Goal: Find specific fact: Find specific fact

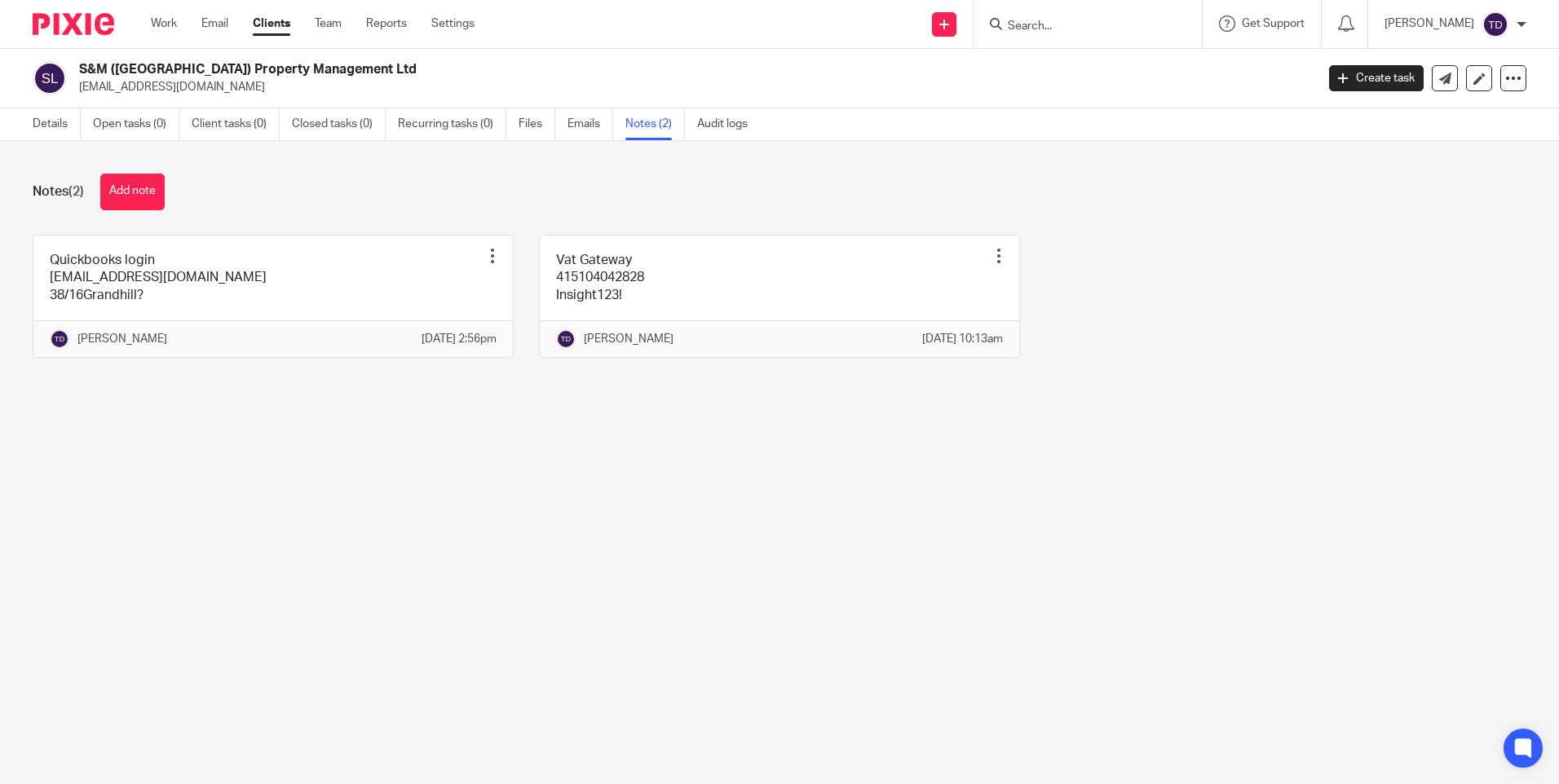
click at [1097, 16] on form at bounding box center [1093, 23] width 174 height 21
click at [1093, 21] on input "Search" at bounding box center [1079, 27] width 147 height 14
type input "3pd"
click at [1051, 67] on link at bounding box center [1104, 63] width 203 height 24
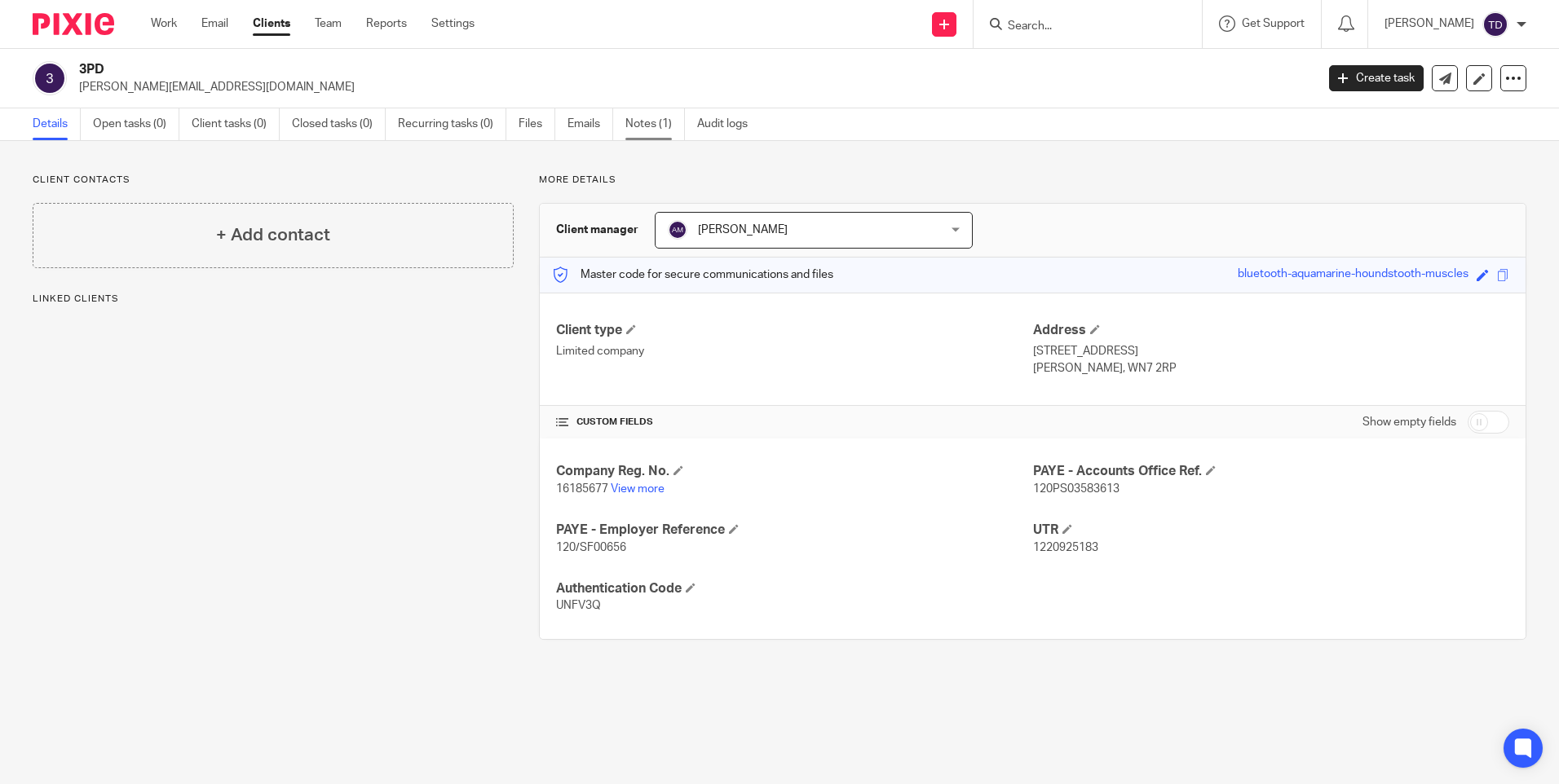
click at [670, 122] on link "Notes (1)" at bounding box center [655, 123] width 59 height 32
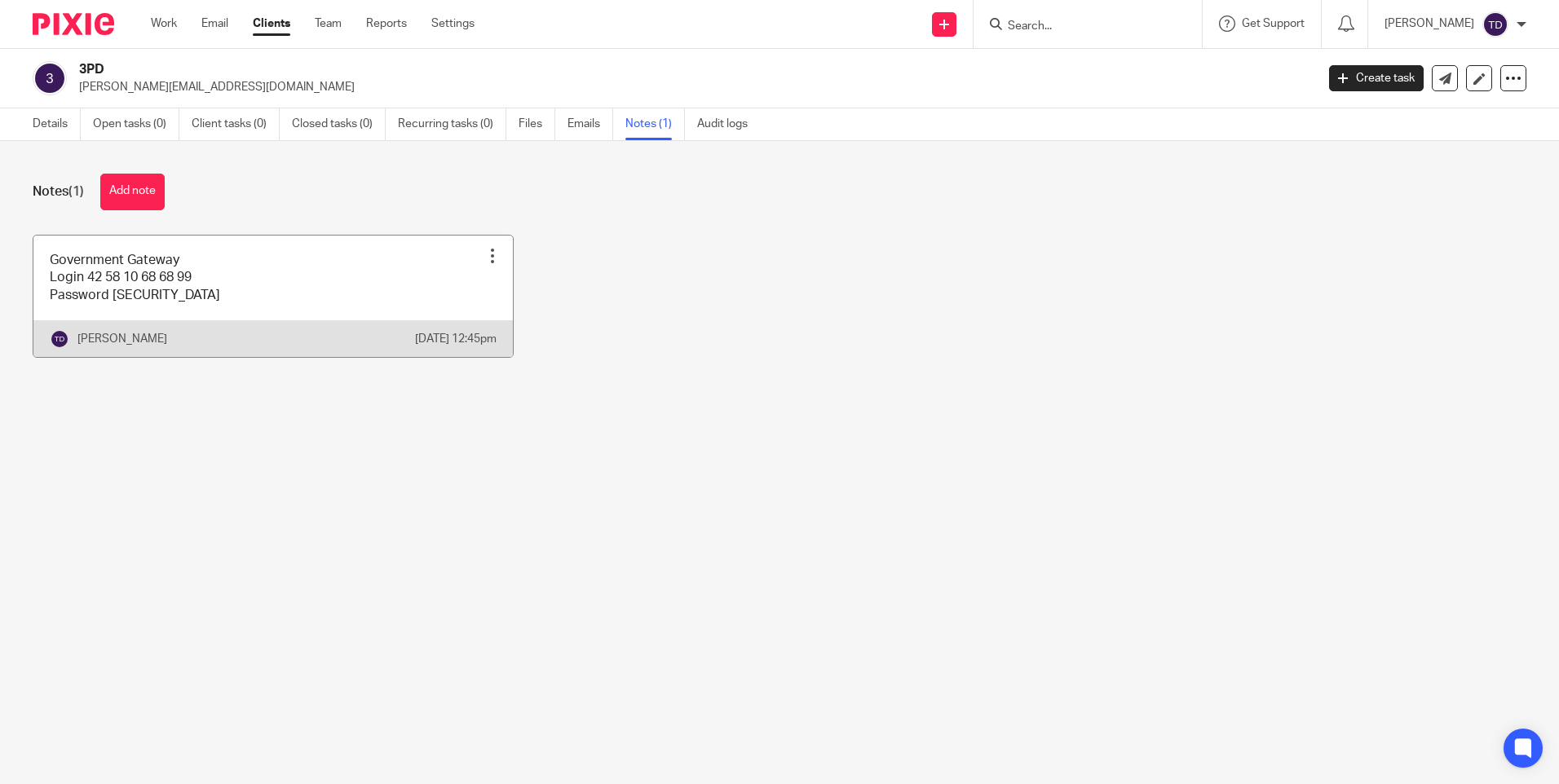
click at [136, 273] on link at bounding box center [273, 296] width 480 height 122
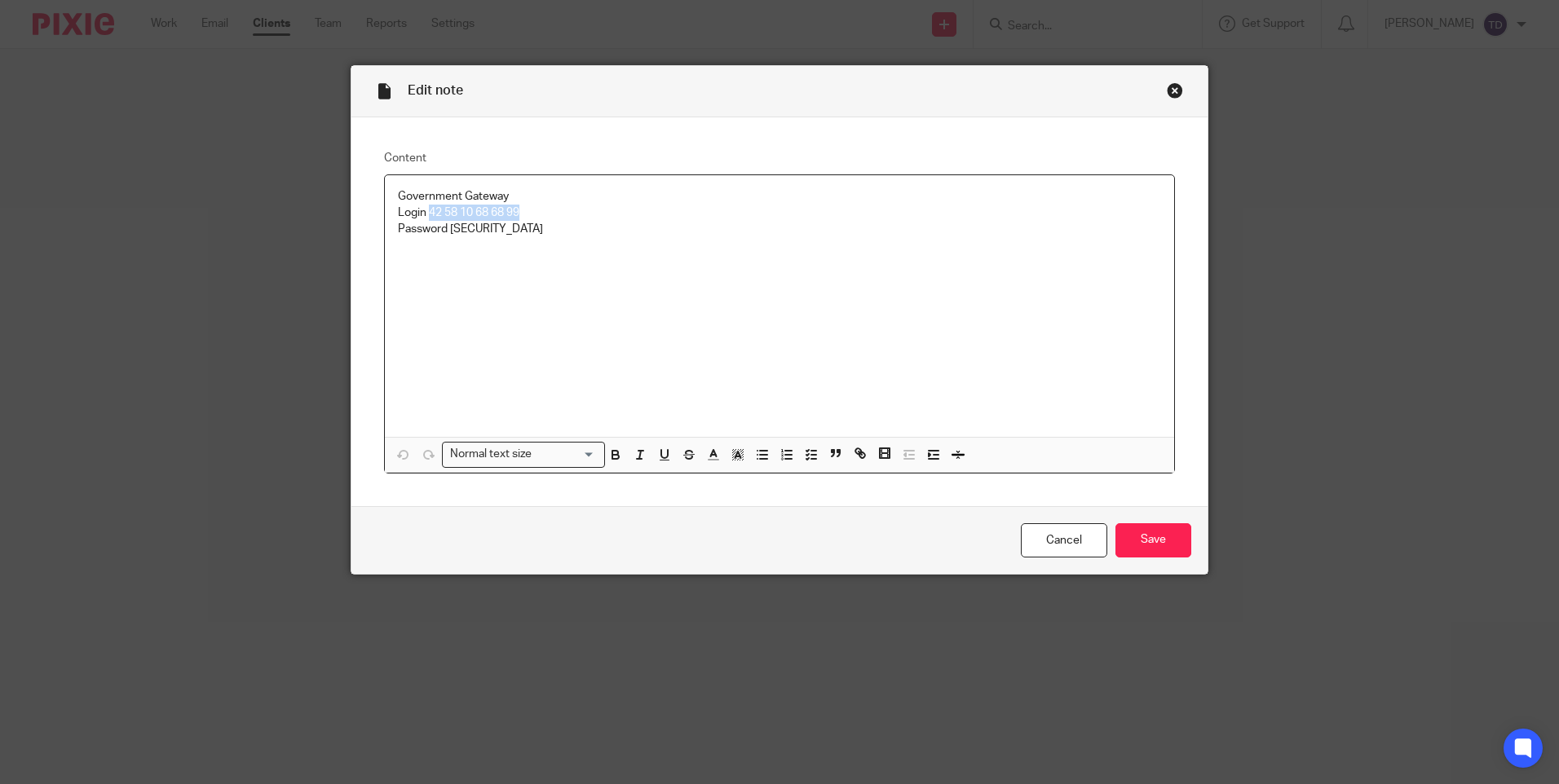
drag, startPoint x: 427, startPoint y: 216, endPoint x: 518, endPoint y: 219, distance: 91.0
click at [518, 219] on p "Login 42 58 10 68 68 99" at bounding box center [780, 212] width 763 height 16
copy p "42 58 10 68 68 99"
drag, startPoint x: 446, startPoint y: 231, endPoint x: 544, endPoint y: 255, distance: 100.9
click at [544, 255] on div "Government Gateway Login 42 58 10 68 68 99 Password insight123" at bounding box center [780, 306] width 789 height 262
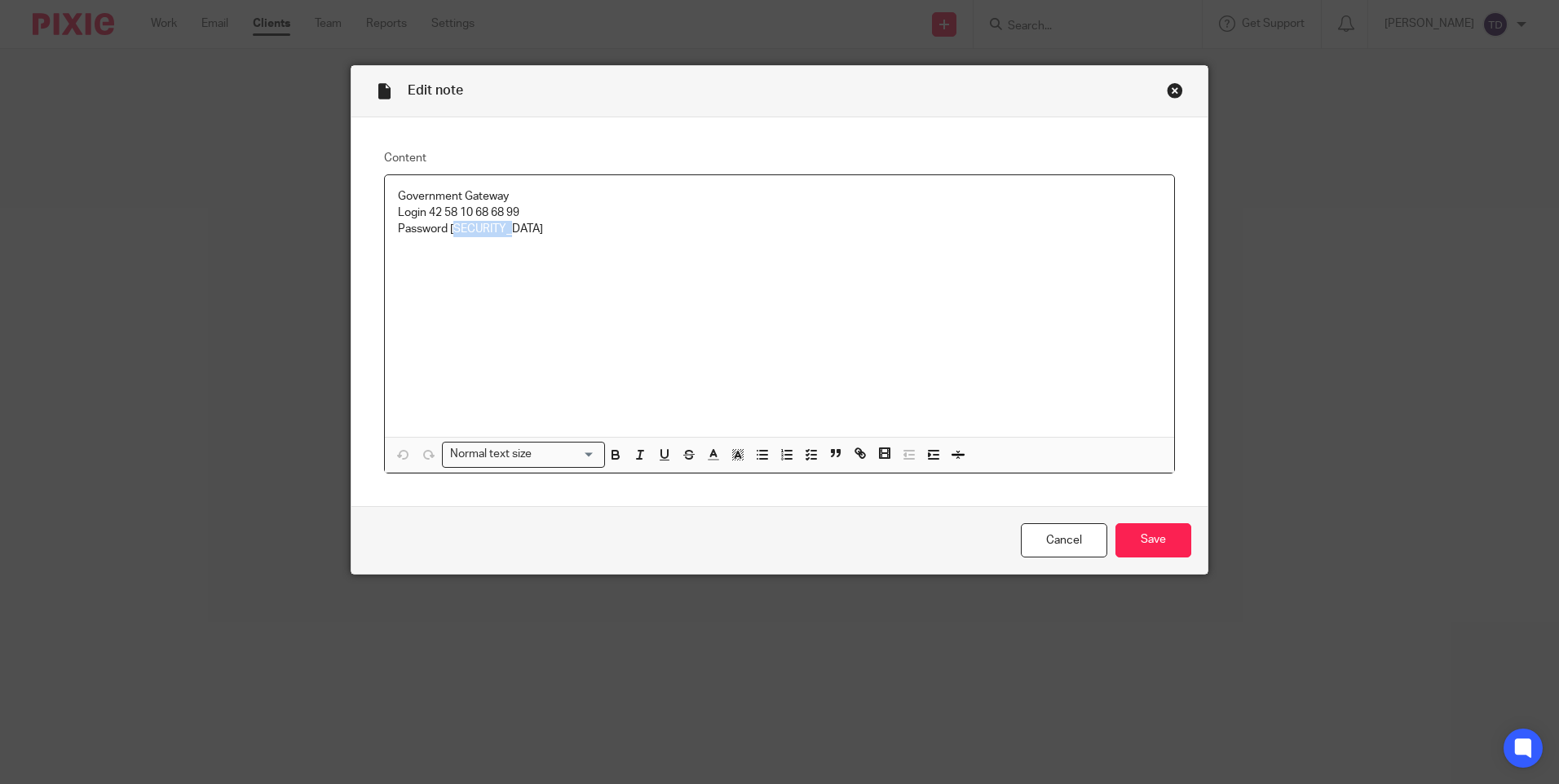
click at [509, 293] on div "Government Gateway Login 42 58 10 68 68 99 Password insight123" at bounding box center [780, 306] width 789 height 262
click at [455, 238] on p "Password insight123" at bounding box center [780, 229] width 763 height 16
click at [449, 228] on p "Password insight123" at bounding box center [780, 229] width 763 height 16
drag, startPoint x: 441, startPoint y: 228, endPoint x: 528, endPoint y: 230, distance: 87.0
click at [528, 230] on p "Password insight123" at bounding box center [780, 229] width 763 height 16
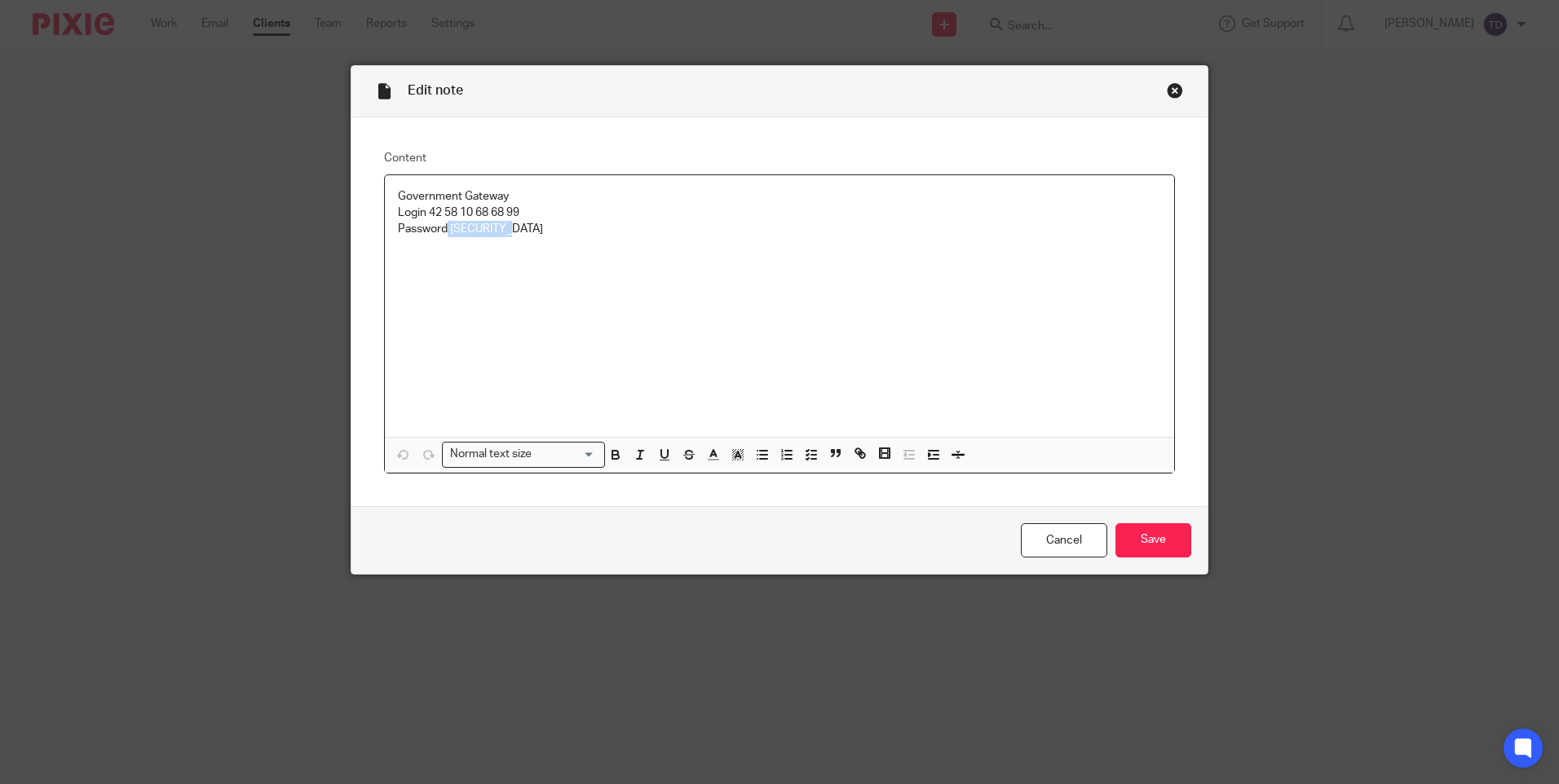
copy p "insight123"
drag, startPoint x: 421, startPoint y: 207, endPoint x: 666, endPoint y: 258, distance: 250.3
click at [671, 258] on div "Government Gateway Login 42 58 10 68 68 99 Password insight123" at bounding box center [780, 306] width 789 height 262
click at [607, 293] on div "Government Gateway Login 42 58 10 68 68 99 Password insight123" at bounding box center [780, 306] width 789 height 262
click at [488, 277] on div "Government Gateway Login 42 58 10 68 68 99 Password insight123" at bounding box center [780, 306] width 789 height 262
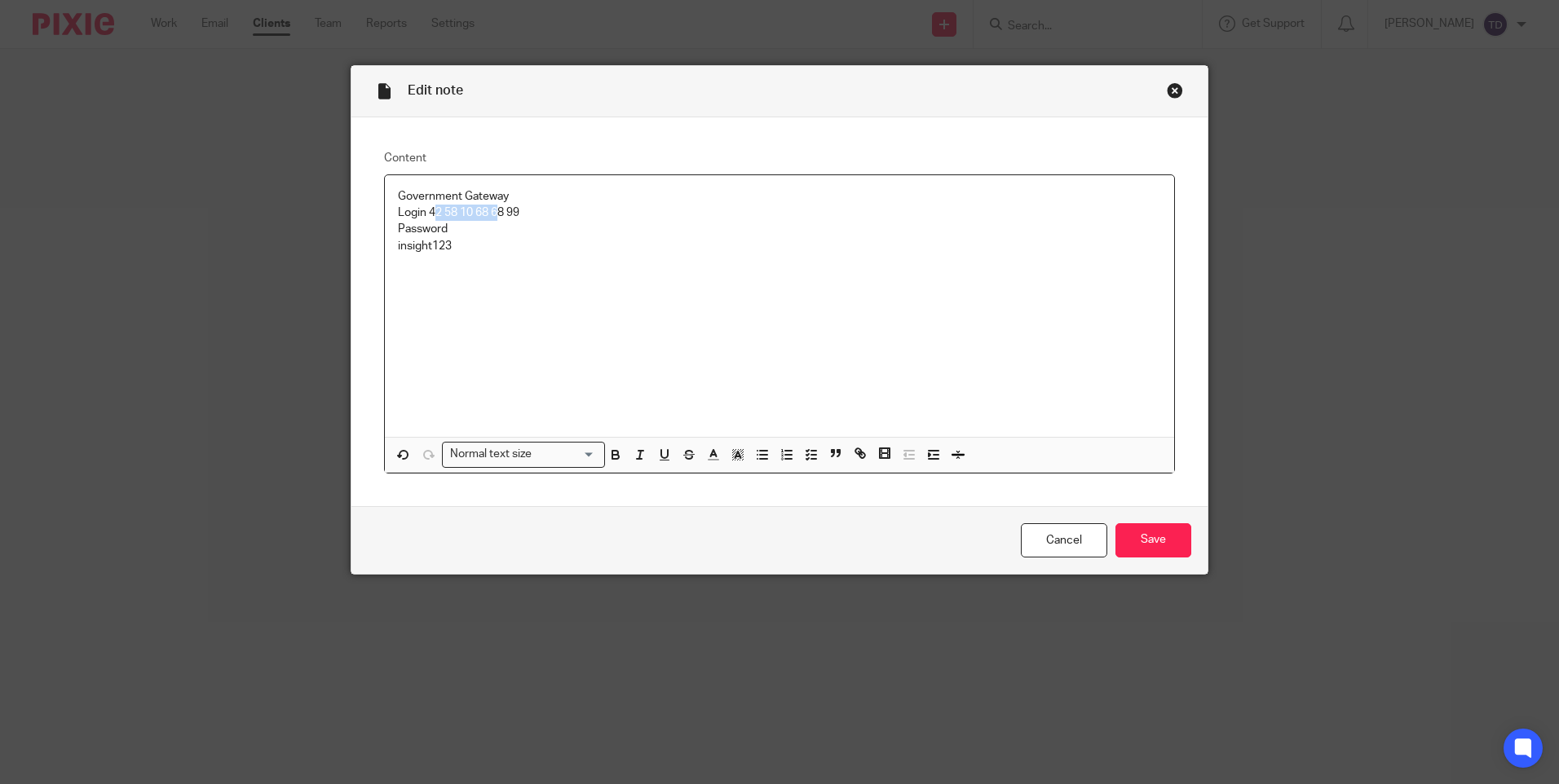
drag, startPoint x: 428, startPoint y: 212, endPoint x: 495, endPoint y: 212, distance: 67.0
click at [495, 212] on p "Login 42 58 10 68 68 99" at bounding box center [780, 212] width 763 height 16
click at [456, 278] on div "Government Gateway Login 42 58 10 68 68 99 Password insight123" at bounding box center [780, 306] width 789 height 262
drag, startPoint x: 424, startPoint y: 212, endPoint x: 510, endPoint y: 221, distance: 86.5
click at [510, 221] on div "Government Gateway Login 42 58 10 68 68 99 Password insight123" at bounding box center [780, 306] width 789 height 262
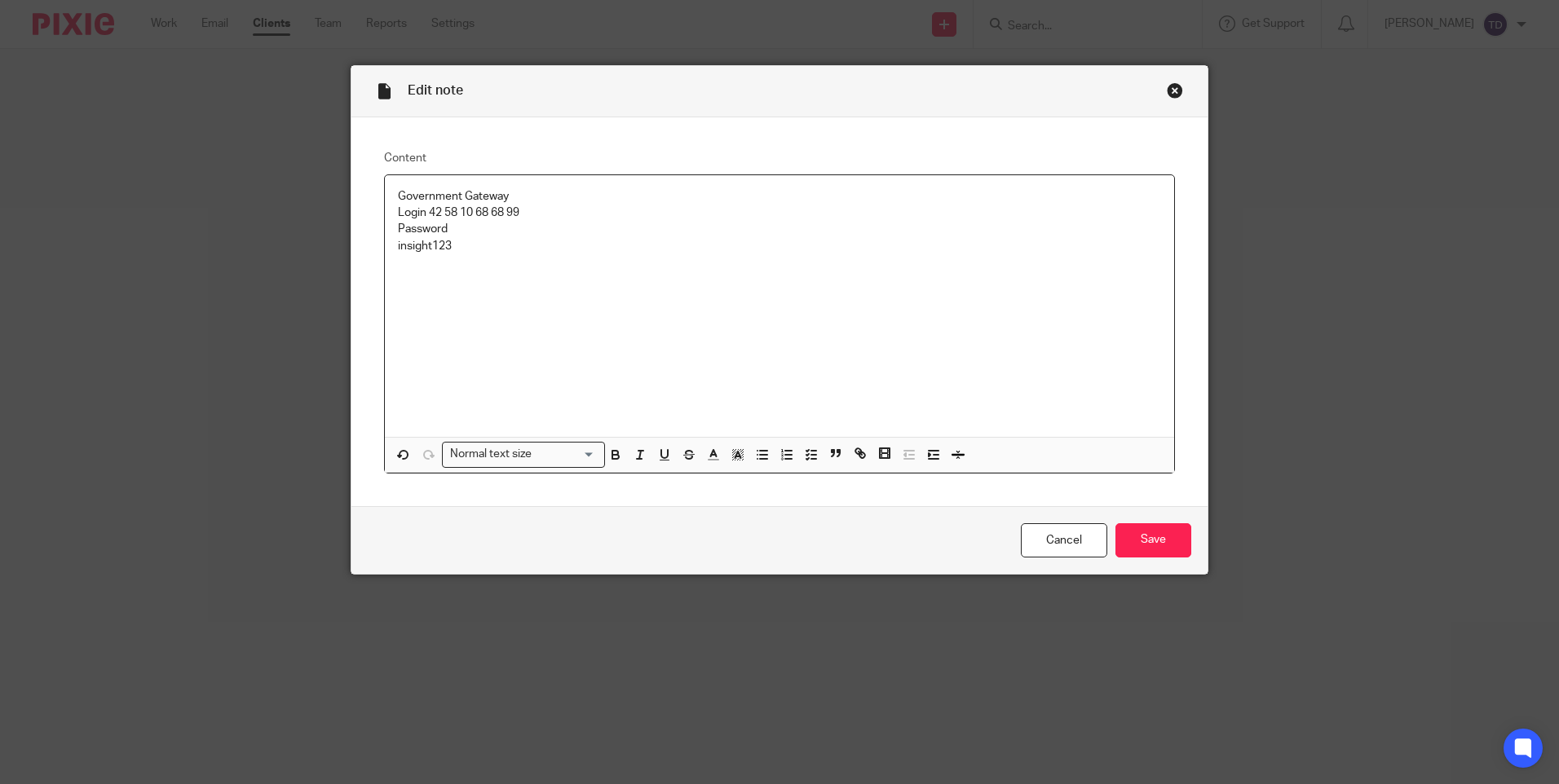
click at [538, 305] on div "Government Gateway Login 42 58 10 68 68 99 Password insight123" at bounding box center [780, 306] width 789 height 262
drag, startPoint x: 426, startPoint y: 210, endPoint x: 524, endPoint y: 216, distance: 98.2
click at [524, 216] on p "Login 42 58 10 68 68 99" at bounding box center [780, 212] width 763 height 16
copy p "42 58 10 68 68 99"
click at [1059, 546] on link "Cancel" at bounding box center [1064, 541] width 86 height 35
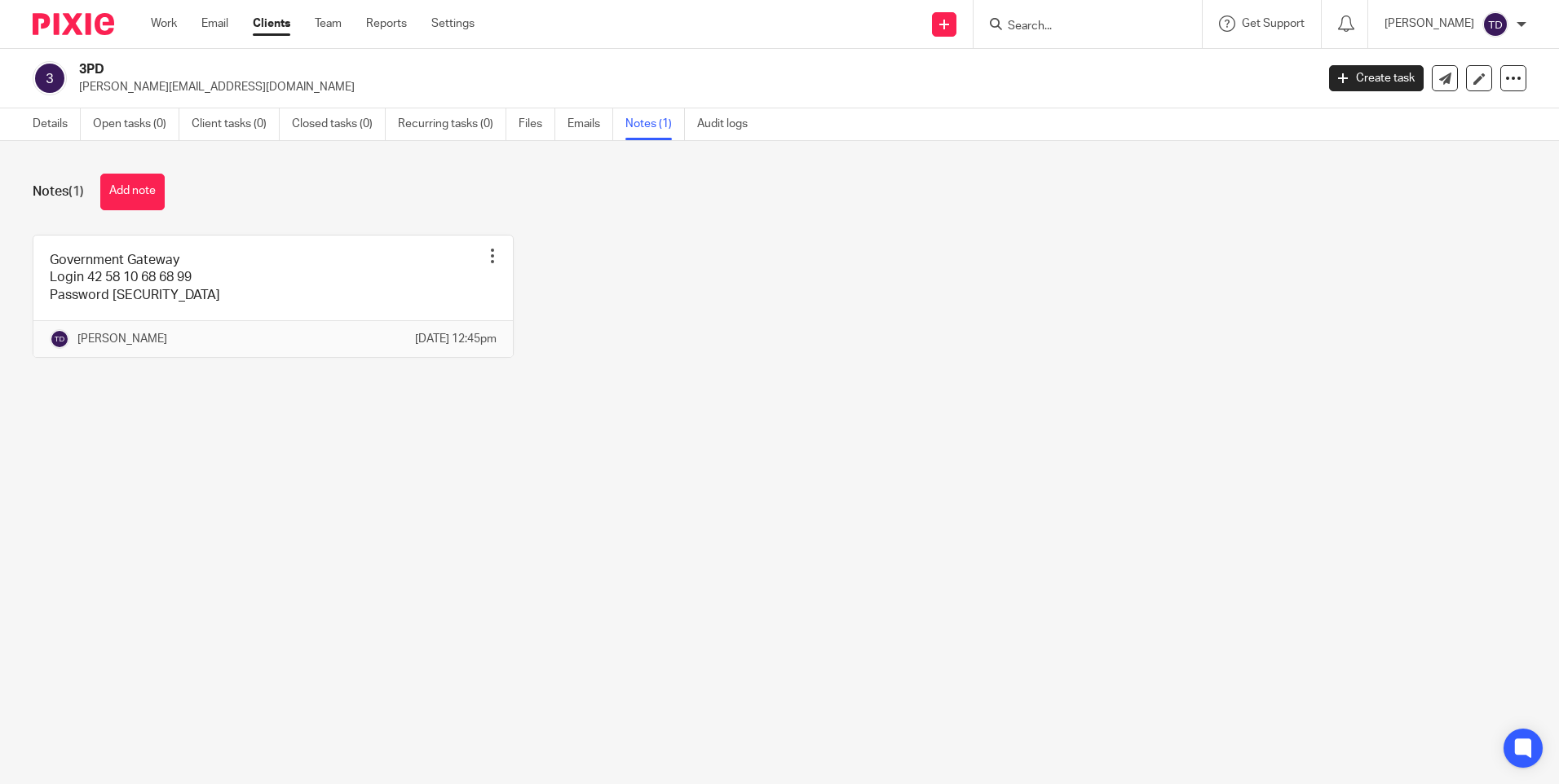
click at [28, 127] on div "Details Open tasks (0) Client tasks (0) Closed tasks (0) Recurring tasks (0) Fi…" at bounding box center [394, 123] width 789 height 32
click at [41, 125] on link "Details" at bounding box center [56, 123] width 48 height 32
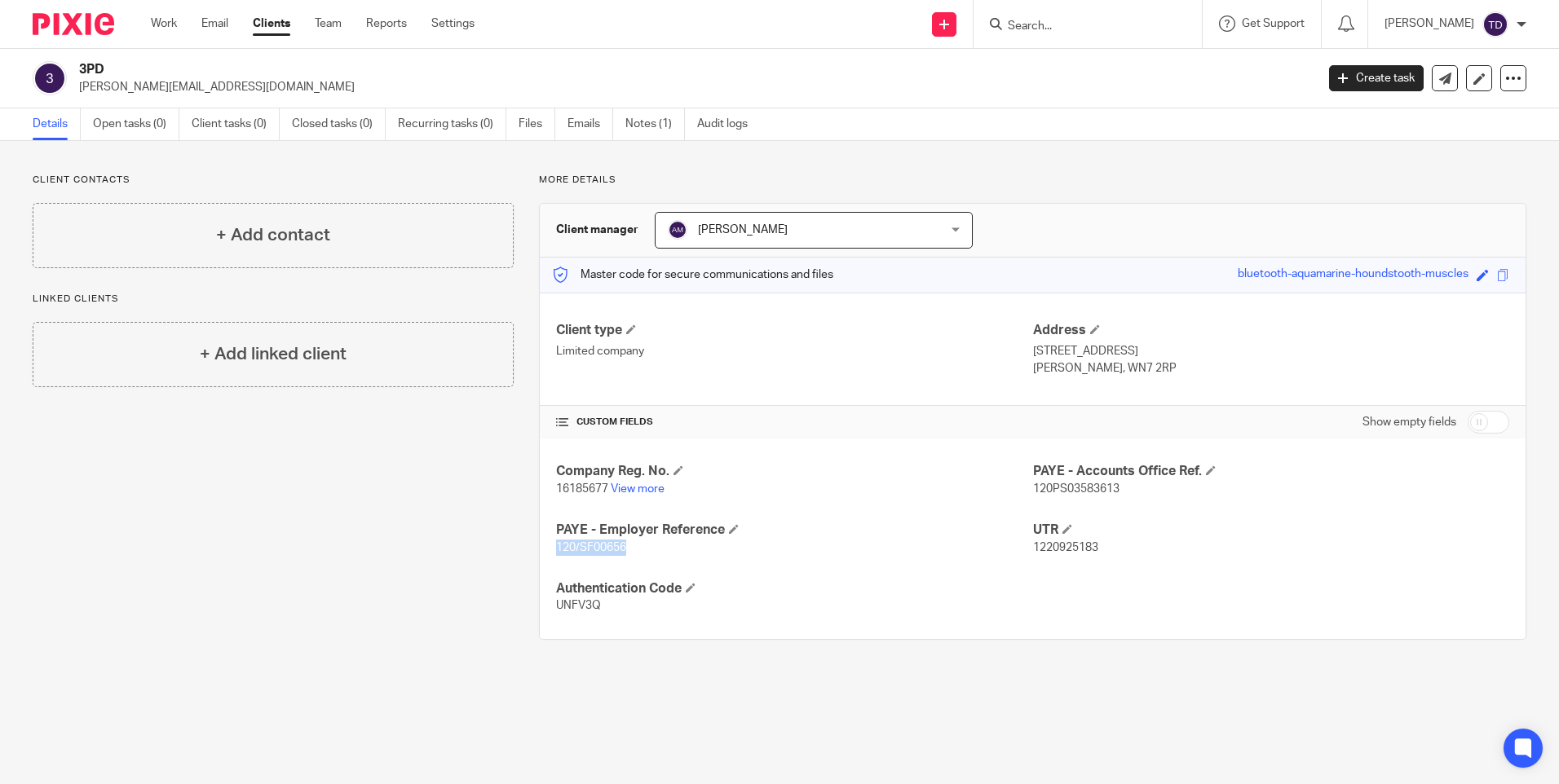
drag, startPoint x: 546, startPoint y: 543, endPoint x: 635, endPoint y: 553, distance: 89.6
click at [635, 553] on div "Company Reg. No. 16185677 View more PAYE - Accounts Office Ref. 120PS03583613 P…" at bounding box center [1032, 538] width 986 height 200
copy span "120/SF00656"
click at [932, 530] on h4 "PAYE - Employer Reference" at bounding box center [794, 530] width 476 height 17
drag, startPoint x: 1025, startPoint y: 487, endPoint x: 1113, endPoint y: 494, distance: 88.3
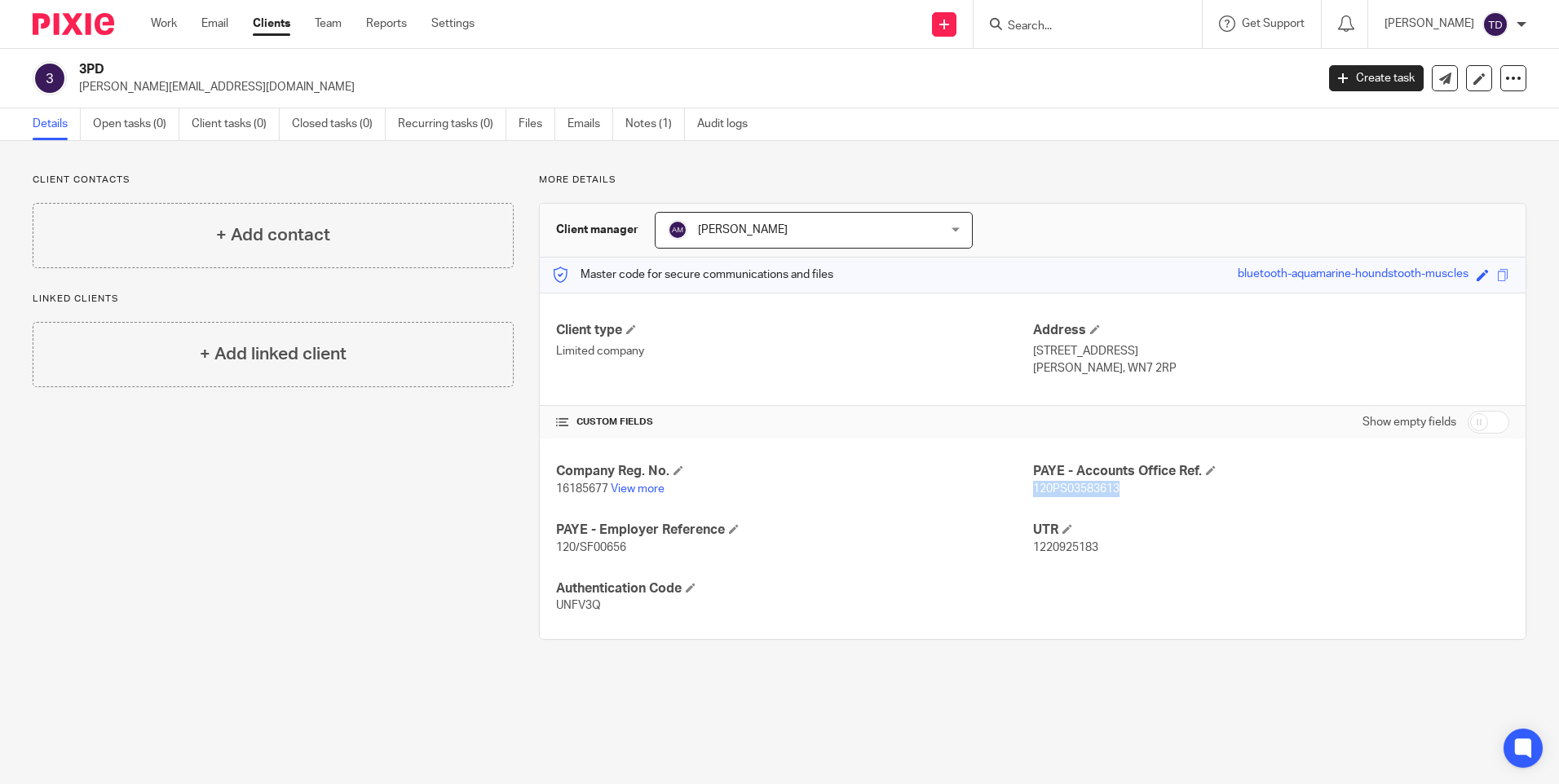
click at [1113, 494] on p "120PS03583613" at bounding box center [1271, 489] width 476 height 16
copy span "120PS03583613"
click at [1023, 498] on p "16185677 View more" at bounding box center [794, 489] width 476 height 16
drag, startPoint x: 1023, startPoint y: 491, endPoint x: 1128, endPoint y: 492, distance: 105.0
click at [1128, 492] on div "Company Reg. No. 16185677 View more PAYE - Accounts Office Ref. 120PS03583613 P…" at bounding box center [1032, 538] width 986 height 200
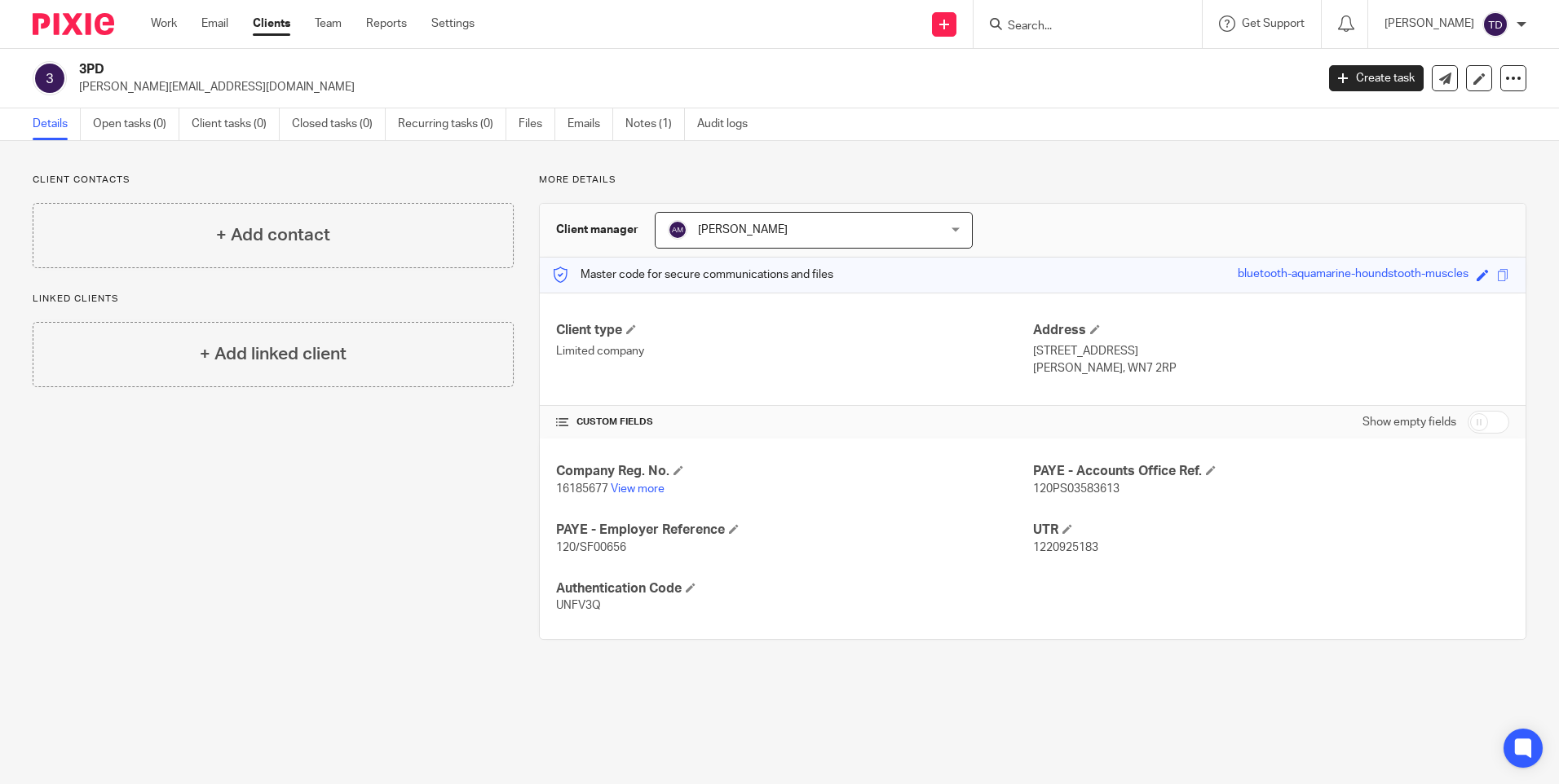
drag, startPoint x: 1128, startPoint y: 492, endPoint x: 938, endPoint y: 510, distance: 190.9
click at [938, 510] on div "Company Reg. No. 16185677 View more PAYE - Accounts Office Ref. 120PS03583613 P…" at bounding box center [1032, 538] width 986 height 200
drag, startPoint x: 1029, startPoint y: 491, endPoint x: 1081, endPoint y: 491, distance: 52.0
click at [1081, 491] on span "120PS03583613" at bounding box center [1077, 489] width 86 height 12
drag, startPoint x: 1081, startPoint y: 491, endPoint x: 997, endPoint y: 495, distance: 84.1
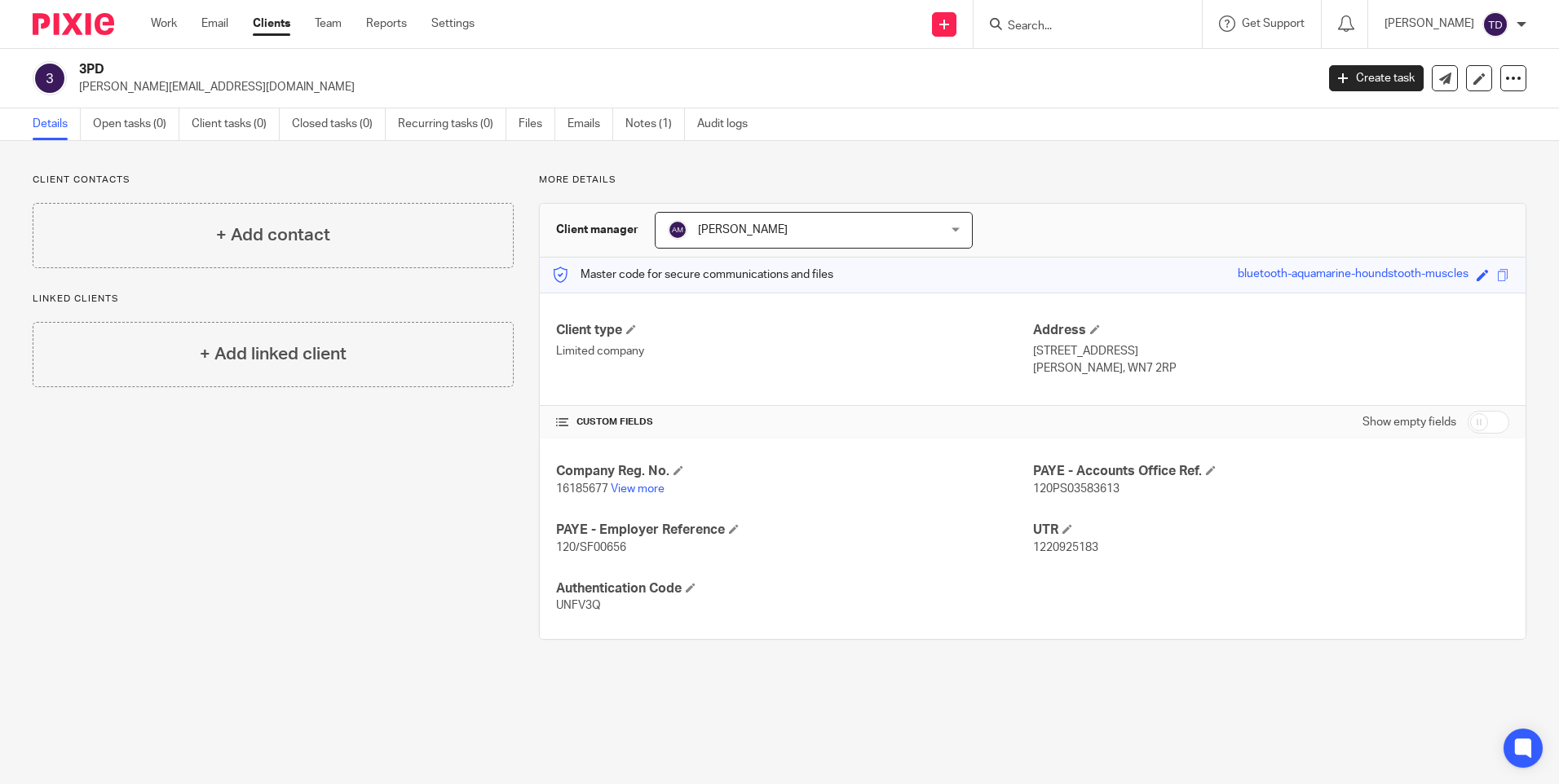
click at [986, 495] on p "16185677 View more" at bounding box center [794, 489] width 476 height 16
drag, startPoint x: 1023, startPoint y: 489, endPoint x: 1086, endPoint y: 491, distance: 63.0
click at [1086, 491] on div "Company Reg. No. 16185677 View more PAYE - Accounts Office Ref. 120PS03583613 P…" at bounding box center [1032, 538] width 986 height 200
drag, startPoint x: 1086, startPoint y: 491, endPoint x: 1106, endPoint y: 509, distance: 26.9
click at [1106, 509] on div "Company Reg. No. 16185677 View more PAYE - Accounts Office Ref. 120PS03583613 P…" at bounding box center [1032, 538] width 986 height 200
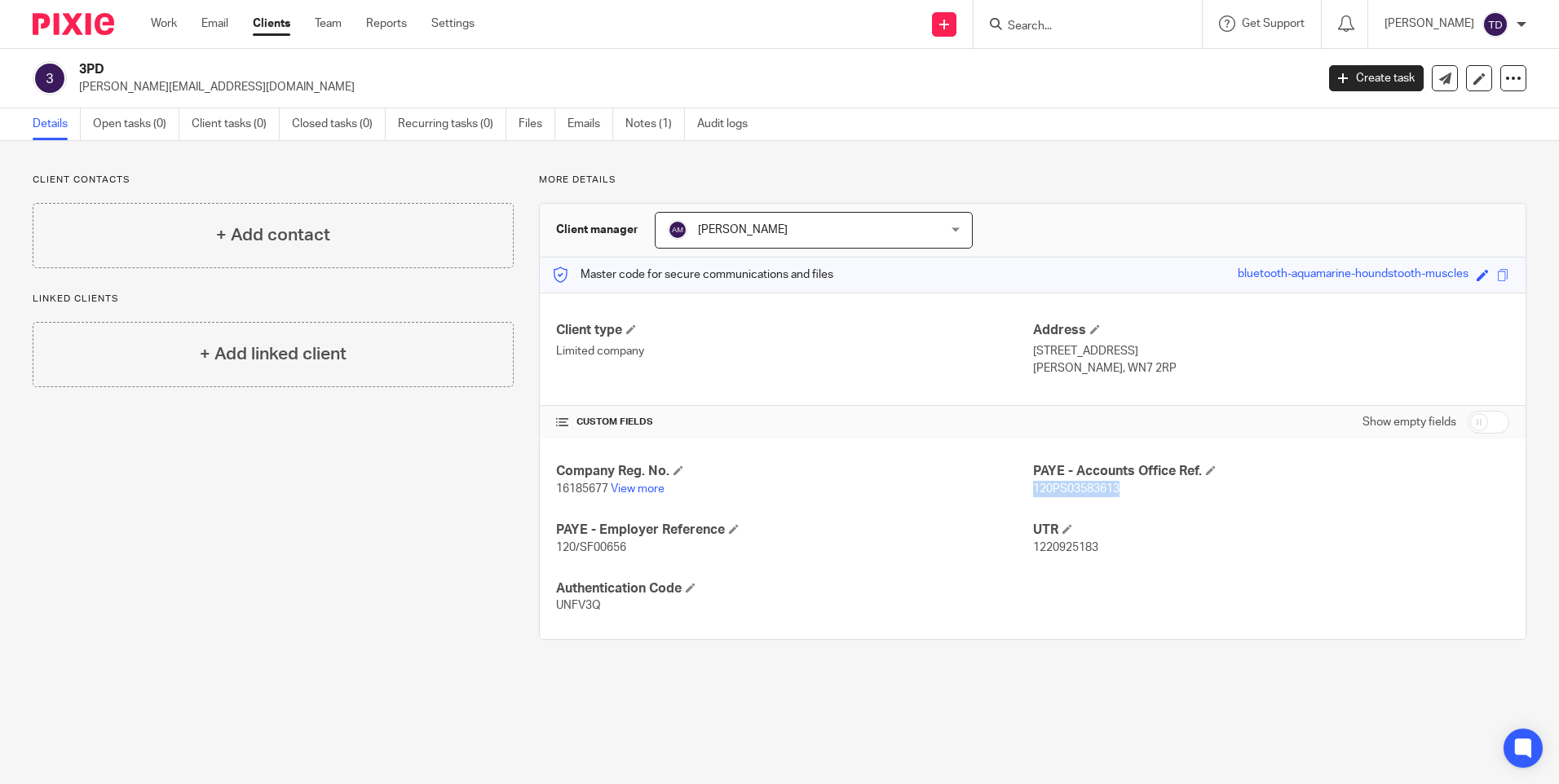
drag, startPoint x: 1113, startPoint y: 489, endPoint x: 1025, endPoint y: 486, distance: 88.1
click at [1033, 486] on p "120PS03583613" at bounding box center [1271, 489] width 476 height 16
copy span "120PS03583613"
